Goal: Check status: Check status

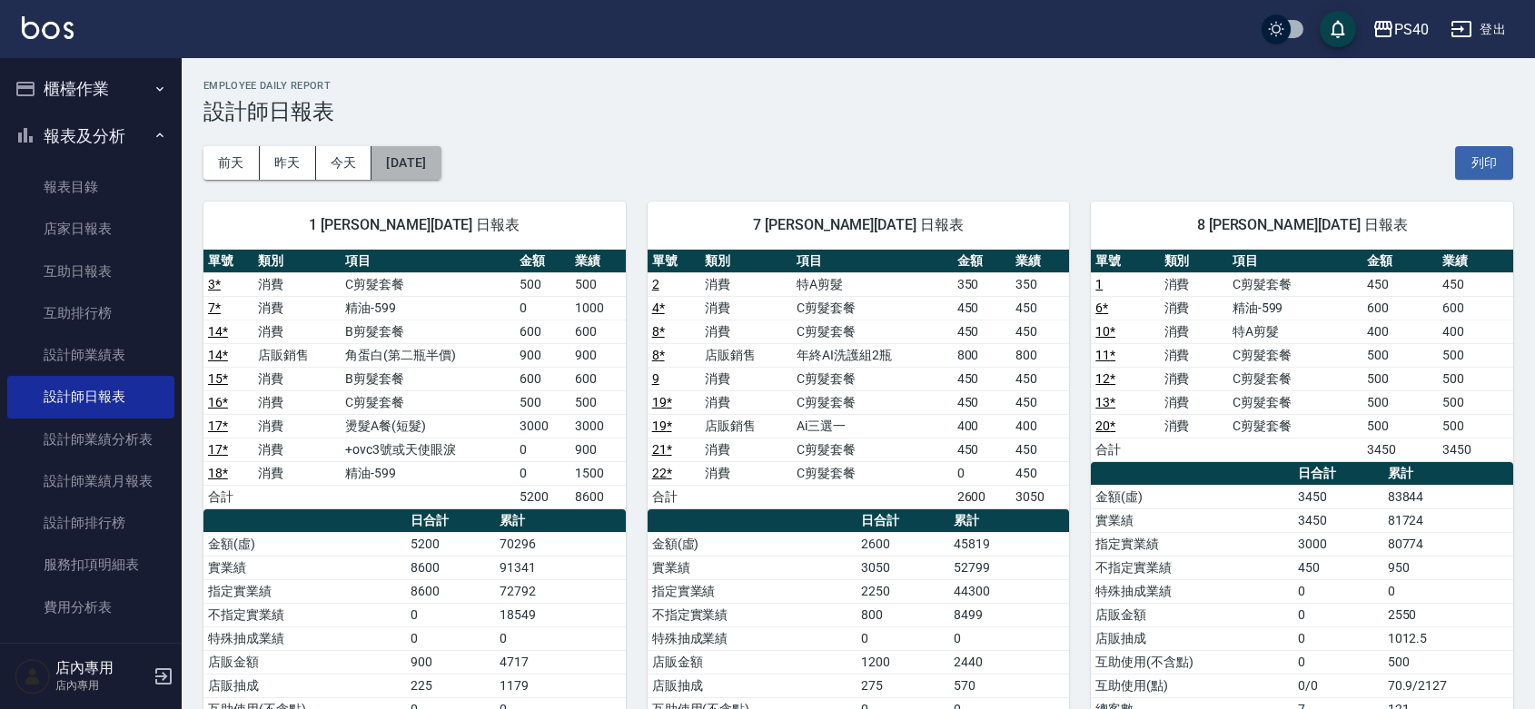
click at [441, 156] on button "[DATE]" at bounding box center [406, 163] width 69 height 34
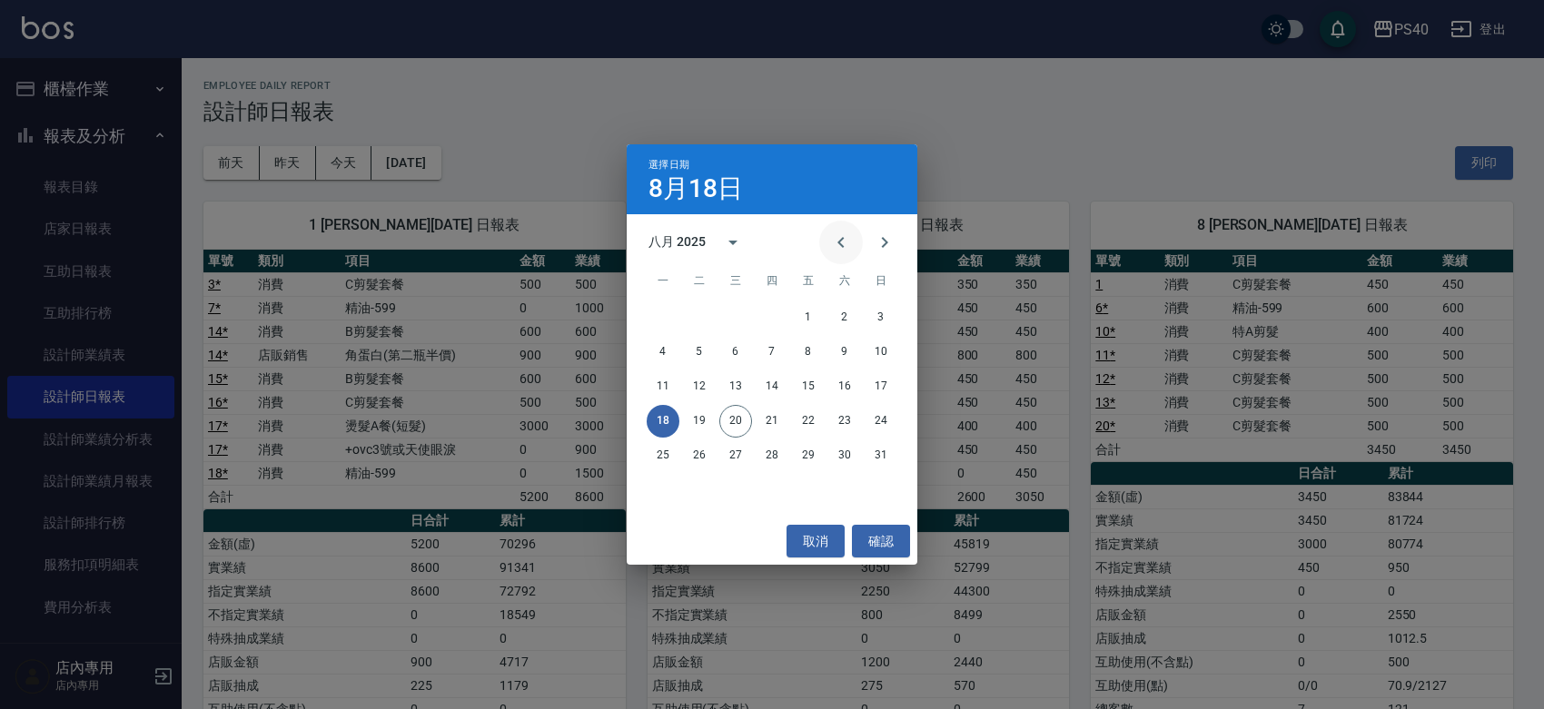
click at [830, 236] on icon "Previous month" at bounding box center [841, 243] width 22 height 22
click at [810, 383] on button "18" at bounding box center [808, 387] width 33 height 33
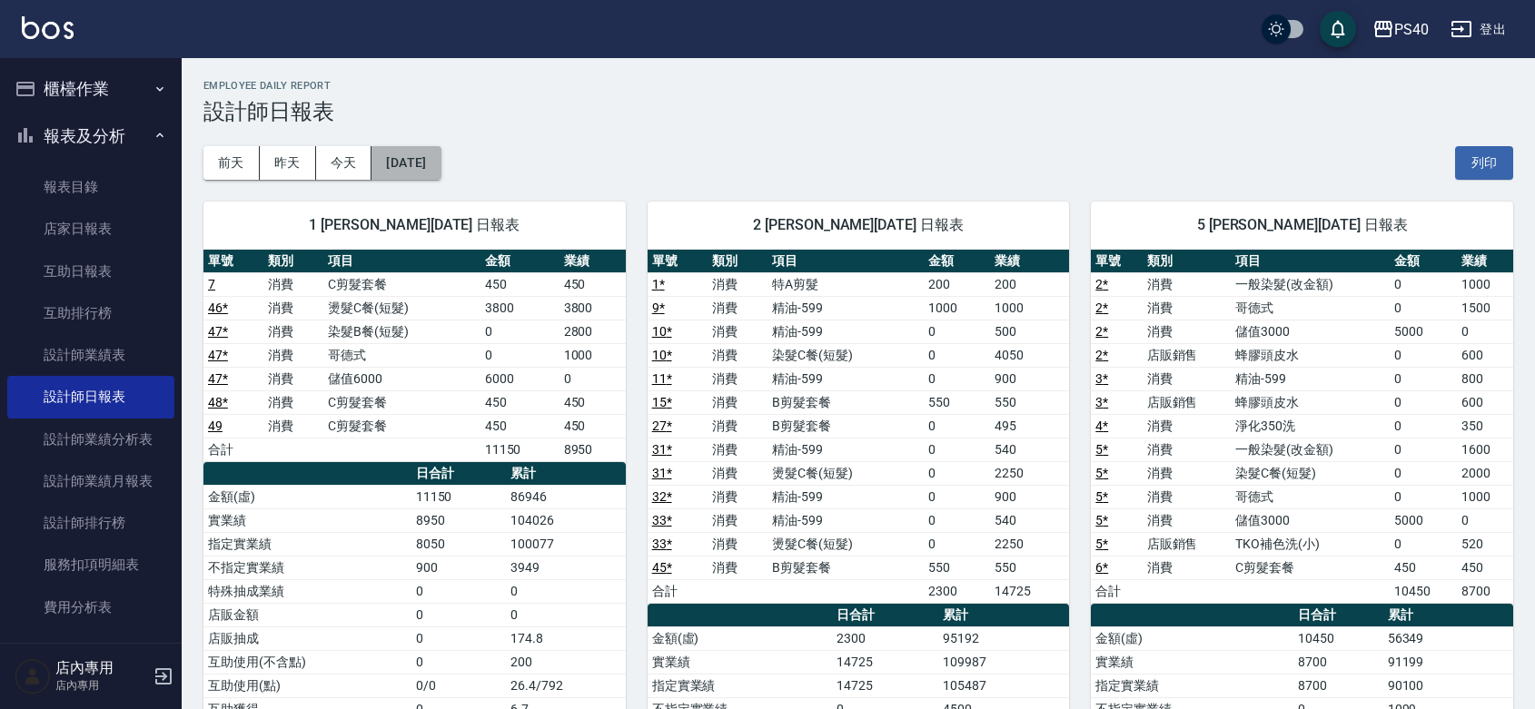
click at [441, 171] on button "[DATE]" at bounding box center [406, 163] width 69 height 34
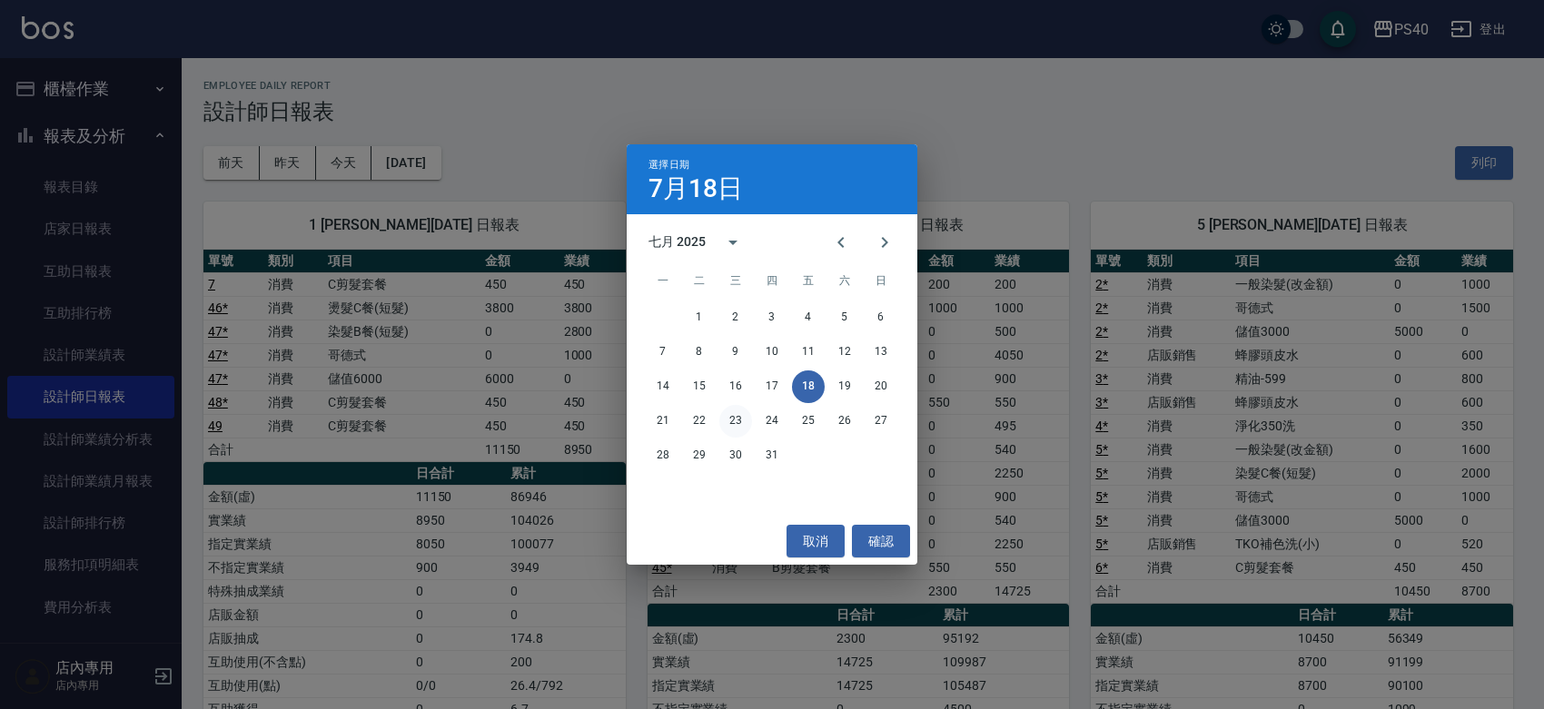
click at [724, 420] on button "23" at bounding box center [735, 421] width 33 height 33
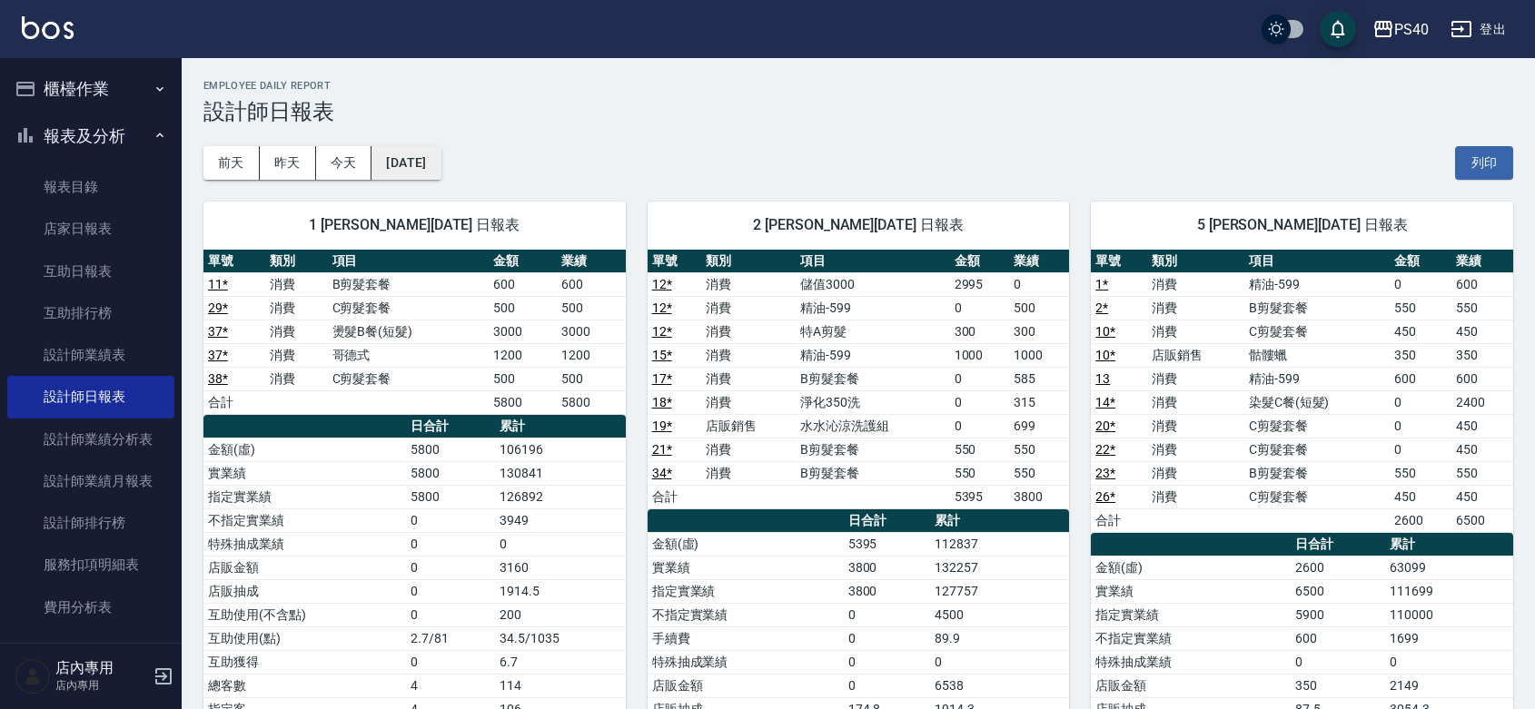
click at [441, 173] on button "[DATE]" at bounding box center [406, 163] width 69 height 34
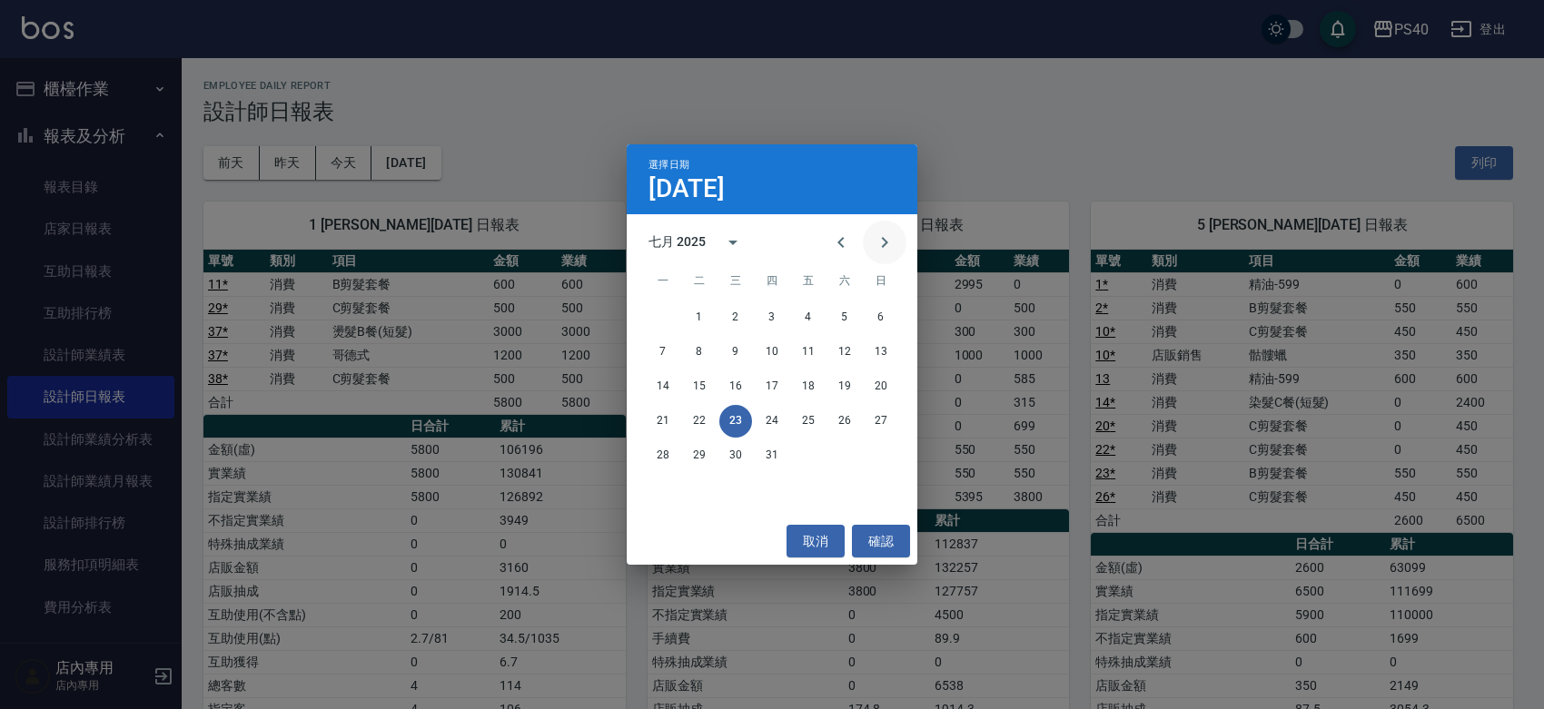
click at [878, 234] on icon "Next month" at bounding box center [885, 243] width 22 height 22
click at [873, 387] on button "17" at bounding box center [881, 387] width 33 height 33
